Goal: Task Accomplishment & Management: Complete application form

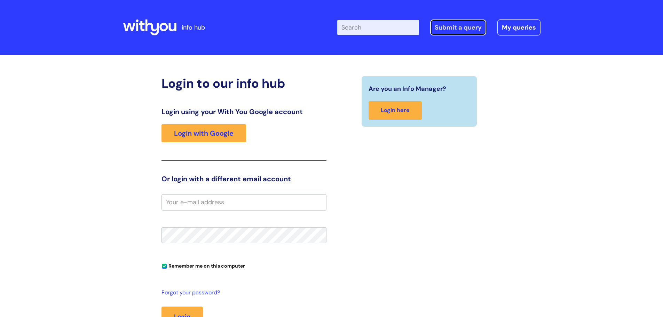
click at [440, 26] on link "Submit a query" at bounding box center [458, 27] width 56 height 16
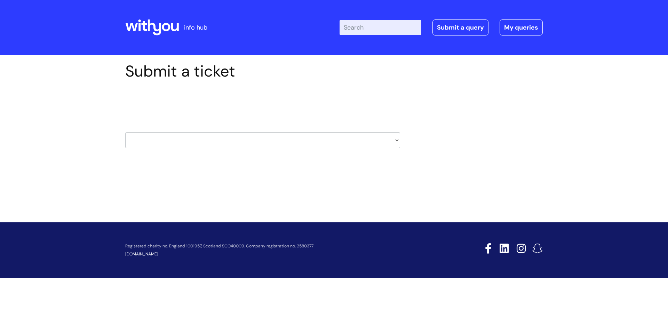
click at [290, 142] on select "HR / People IT and Support Clinical Drug Alerts Finance Accounts Data Support T…" at bounding box center [262, 140] width 275 height 16
select select "it_and_support"
click at [125, 132] on select "HR / People IT and Support Clinical Drug Alerts Finance Accounts Data Support T…" at bounding box center [262, 140] width 275 height 16
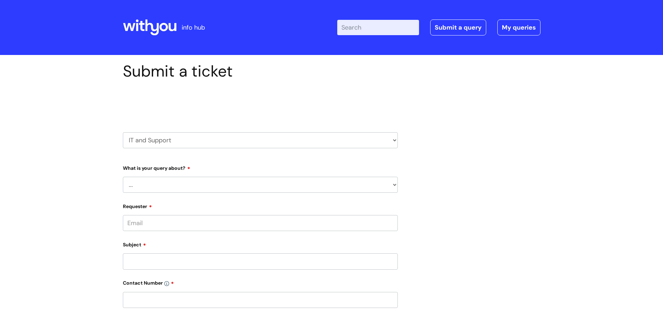
click at [172, 190] on select "... Mobile Phone Reset & MFA Accounts, Starters and Leavers IT Hardware issue I…" at bounding box center [260, 185] width 275 height 16
select select "System/software"
click at [123, 177] on select "... Mobile Phone Reset & MFA Accounts, Starters and Leavers IT Hardware issue I…" at bounding box center [260, 185] width 275 height 16
click at [175, 222] on select "... Halo PCMIS Iaptus NHS Email CJSM Email Mitel Another System Google (Workspa…" at bounding box center [262, 221] width 269 height 16
select select "Google (Workspace)"
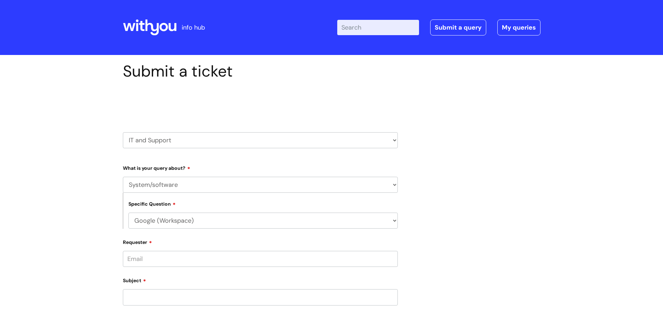
click at [128, 213] on select "... Halo PCMIS Iaptus NHS Email CJSM Email Mitel Another System Google (Workspa…" at bounding box center [262, 221] width 269 height 16
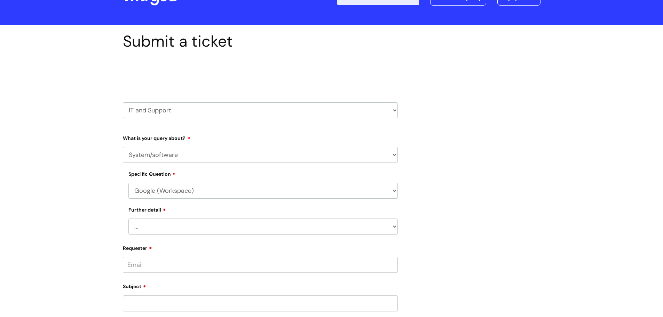
scroll to position [70, 0]
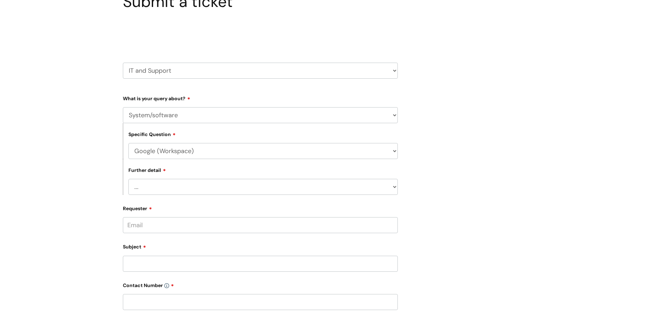
click at [178, 190] on select "... I’d like to add/remove user(s) to a shared email inbox I’d like to add/remo…" at bounding box center [262, 187] width 269 height 16
select select "Anything else"
click at [128, 179] on select "... I’d like to add/remove user(s) to a shared email inbox I’d like to add/remo…" at bounding box center [262, 187] width 269 height 16
click at [173, 226] on input "Requester" at bounding box center [260, 225] width 275 height 16
type input "h"
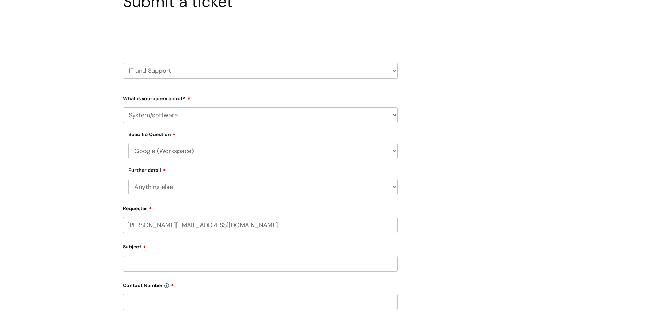
type input "chloe.roberts@wearewithyou.org.uk"
click at [137, 252] on input "text" at bounding box center [260, 252] width 275 height 16
type input "Chloe Roberts"
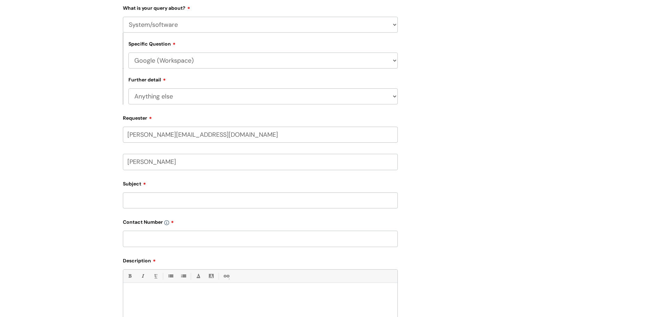
scroll to position [209, 0]
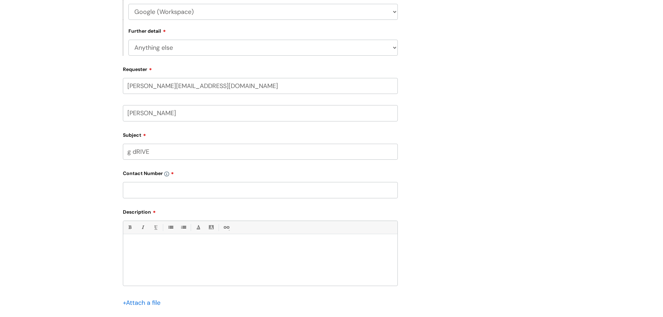
drag, startPoint x: 152, startPoint y: 150, endPoint x: 103, endPoint y: 147, distance: 49.5
click at [103, 147] on div "Submit a ticket Select issue type HR / People IT and Support Clinical Drug Aler…" at bounding box center [331, 113] width 663 height 535
type input "G Drive"
click at [146, 189] on input "text" at bounding box center [260, 190] width 275 height 16
type input "07960982637"
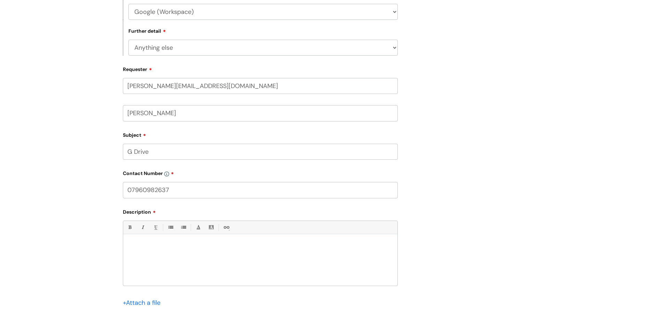
click at [150, 252] on div at bounding box center [260, 262] width 274 height 48
click at [150, 251] on div "M" at bounding box center [260, 262] width 274 height 48
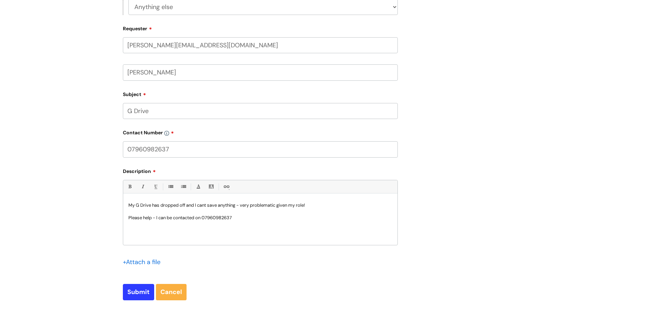
scroll to position [313, 0]
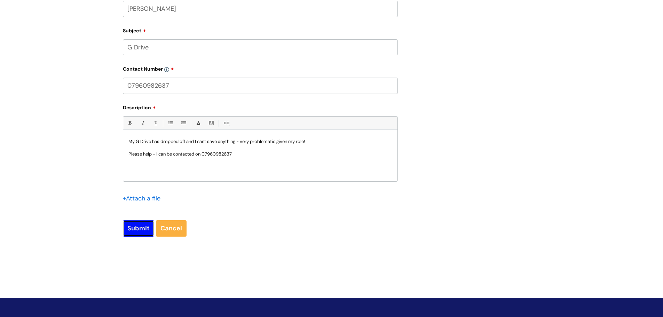
click at [138, 231] on input "Submit" at bounding box center [138, 228] width 31 height 16
type input "Please Wait..."
